Goal: Information Seeking & Learning: Check status

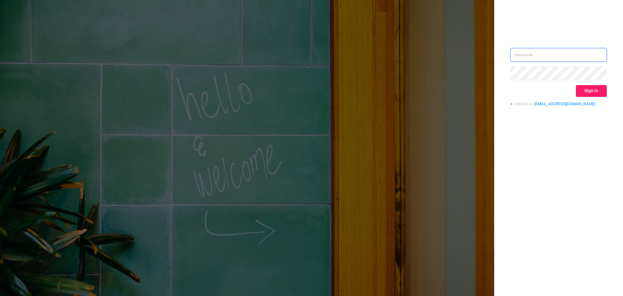
type input "[EMAIL_ADDRESS][DOMAIN_NAME]"
click at [594, 93] on button "Sign in" at bounding box center [591, 91] width 31 height 12
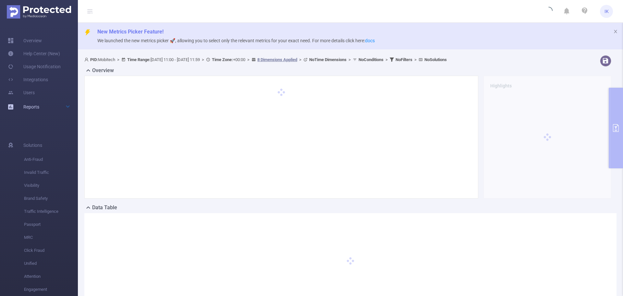
click at [53, 106] on div "Reports" at bounding box center [39, 106] width 78 height 13
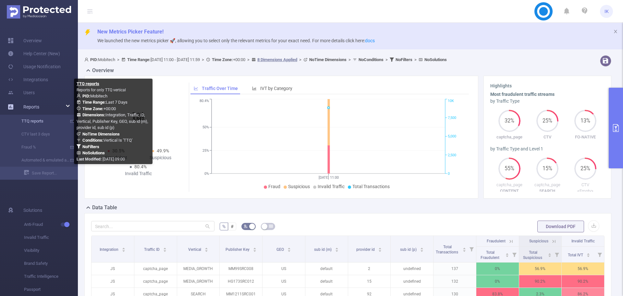
click at [52, 121] on link "TTQ reports" at bounding box center [41, 121] width 57 height 13
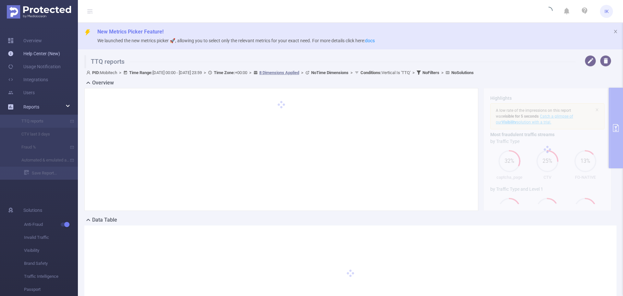
type input "[DATE] 00:00"
type input "[DATE] 23:59"
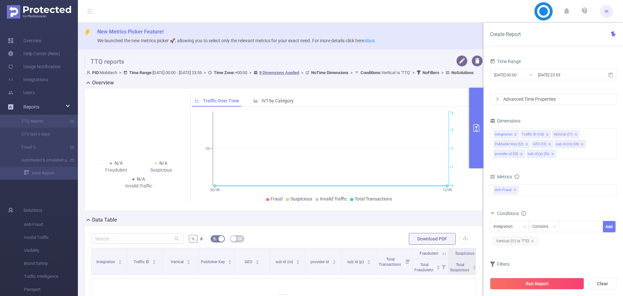
click at [38, 106] on span "Reports" at bounding box center [31, 106] width 16 height 5
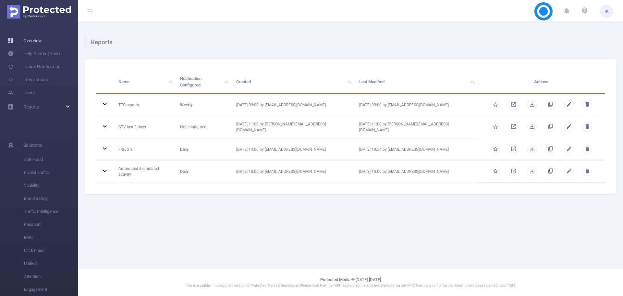
click at [42, 41] on link "Overview" at bounding box center [25, 40] width 34 height 13
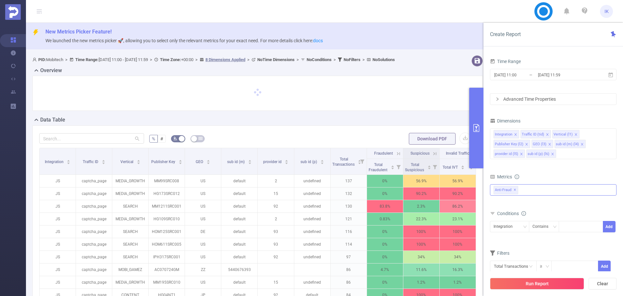
click at [515, 190] on span "✕" at bounding box center [515, 190] width 3 height 8
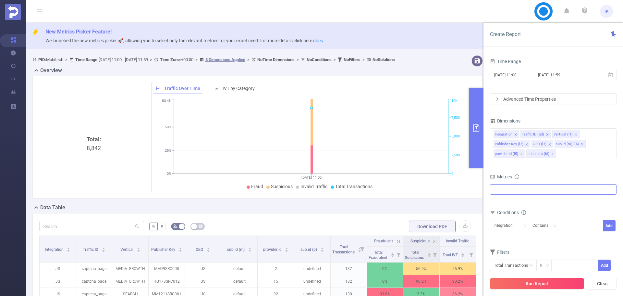
click at [515, 190] on div at bounding box center [553, 189] width 127 height 10
click at [527, 206] on strong "Invalid Traffic" at bounding box center [520, 203] width 29 height 5
click at [541, 175] on div "Metrics" at bounding box center [553, 177] width 127 height 11
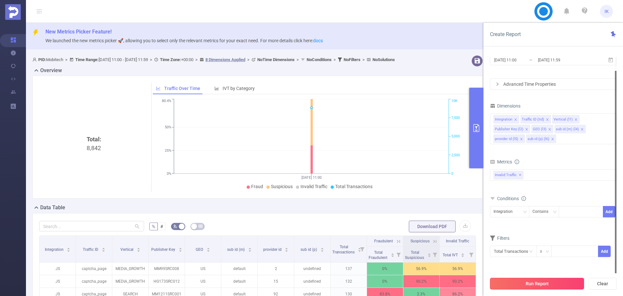
click at [527, 279] on button "Run Report" at bounding box center [537, 283] width 94 height 12
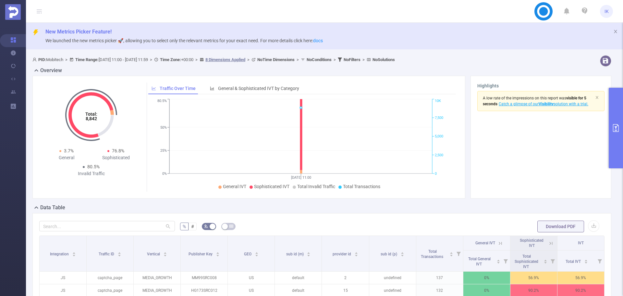
click at [614, 113] on button "primary" at bounding box center [616, 128] width 14 height 80
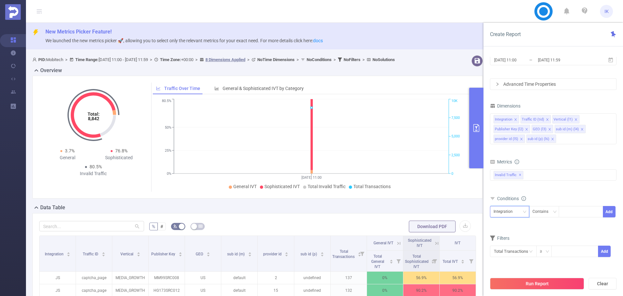
click at [520, 212] on div "Integration" at bounding box center [510, 211] width 32 height 11
click at [515, 139] on li "Traffic ID (tid)" at bounding box center [511, 137] width 43 height 10
click at [577, 211] on div at bounding box center [580, 211] width 37 height 11
type input "FO-"
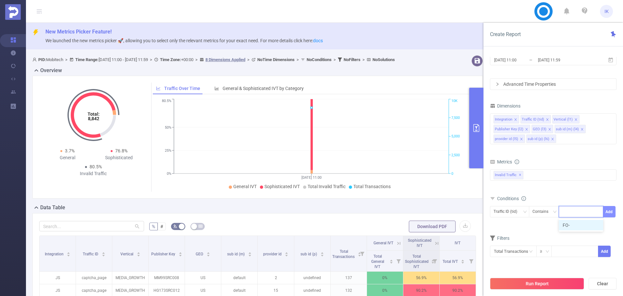
click at [611, 212] on button "Add" at bounding box center [609, 211] width 13 height 11
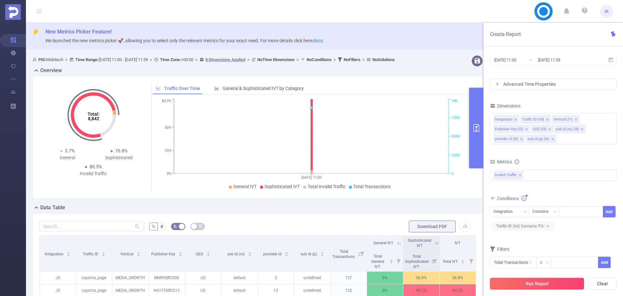
click at [558, 284] on button "Run Report" at bounding box center [537, 283] width 94 height 12
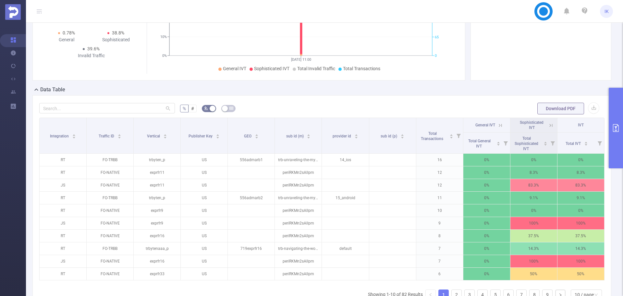
scroll to position [130, 0]
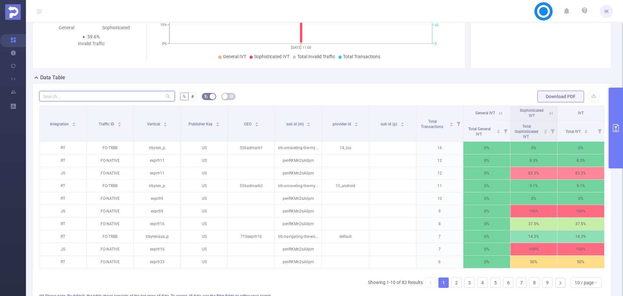
click at [138, 99] on input "text" at bounding box center [107, 96] width 136 height 10
paste input "bdzrfr1"
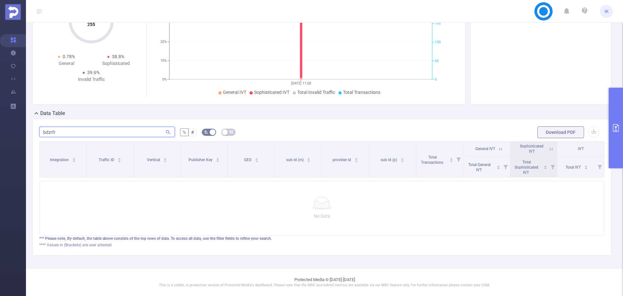
type input "bdzrfr"
